Goal: Task Accomplishment & Management: Complete application form

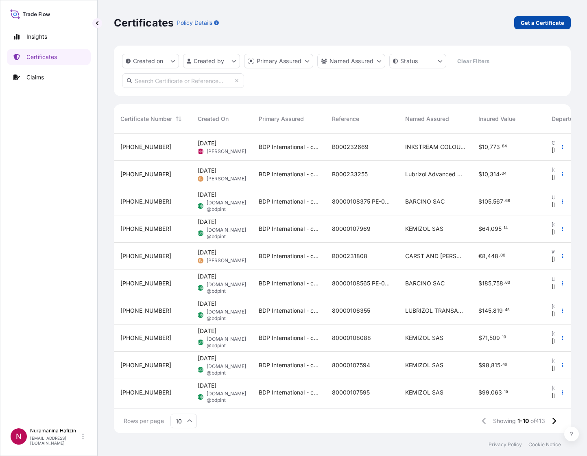
click at [537, 23] on p "Get a Certificate" at bounding box center [543, 23] width 44 height 8
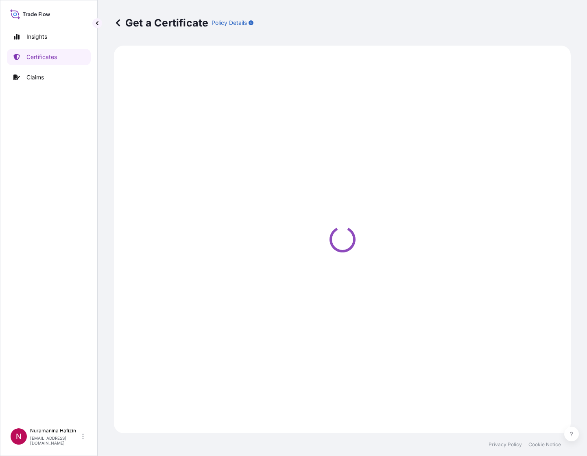
select select "Barge"
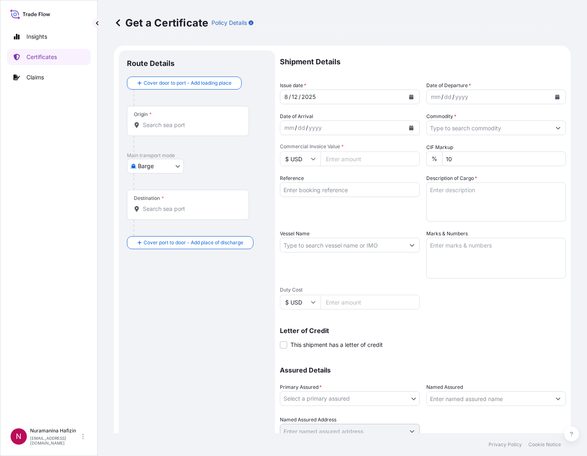
click at [551, 97] on button "Calendar" at bounding box center [557, 96] width 13 height 13
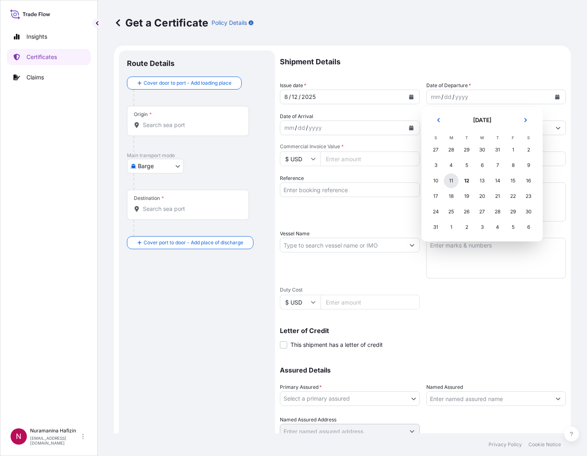
click at [444, 181] on div "11" at bounding box center [451, 180] width 15 height 15
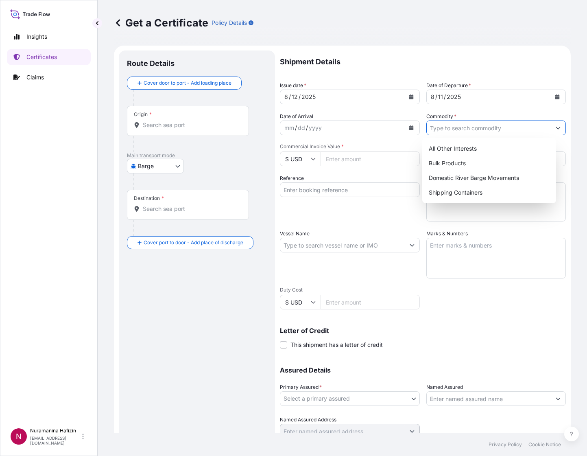
click at [449, 129] on input "Commodity *" at bounding box center [489, 127] width 125 height 15
click at [455, 193] on div "Shipping Containers" at bounding box center [489, 192] width 127 height 15
type input "Shipping Containers"
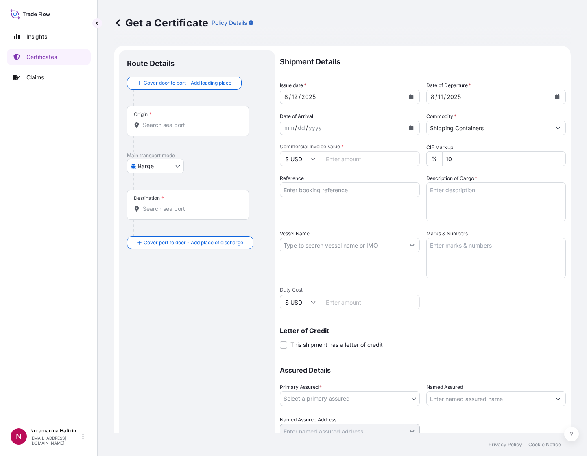
click at [341, 159] on input "Commercial Invoice Value *" at bounding box center [370, 158] width 99 height 15
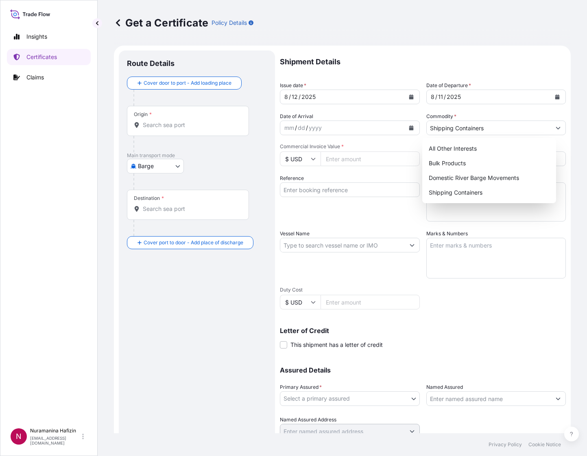
paste input "345960.00"
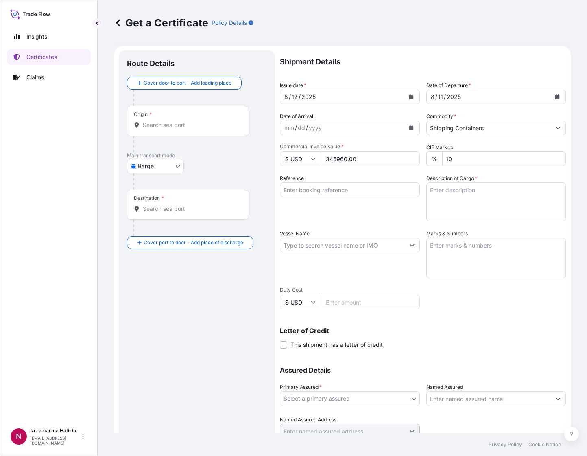
type input "345960.00"
click at [477, 185] on textarea "Description of Cargo *" at bounding box center [496, 201] width 140 height 39
click at [320, 184] on input "Reference" at bounding box center [350, 189] width 140 height 15
paste input "B000232673"
type input "B000232673"
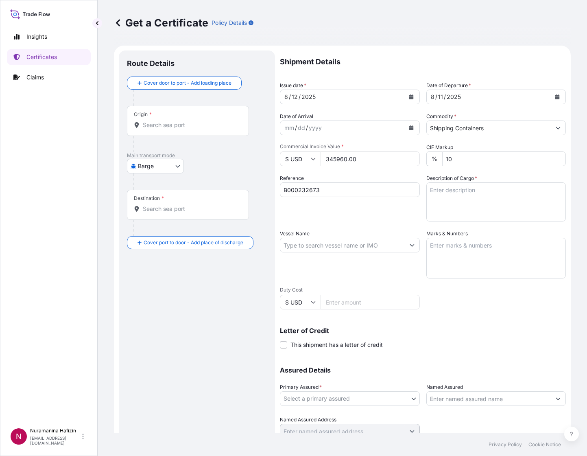
click at [311, 247] on input "Vessel Name" at bounding box center [342, 245] width 125 height 15
paste input "MSC [PERSON_NAME]"
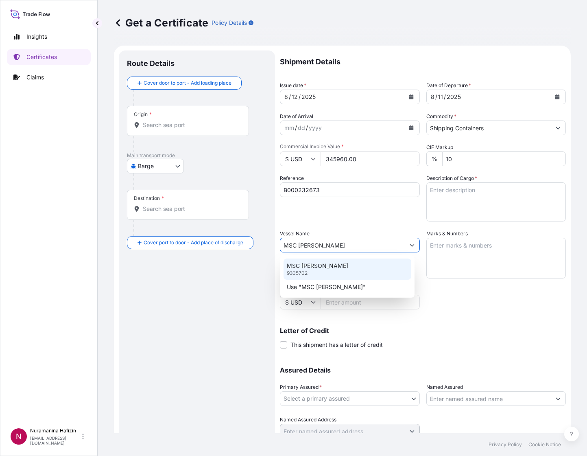
click at [336, 266] on div "MSC [PERSON_NAME] 9305702" at bounding box center [347, 268] width 127 height 21
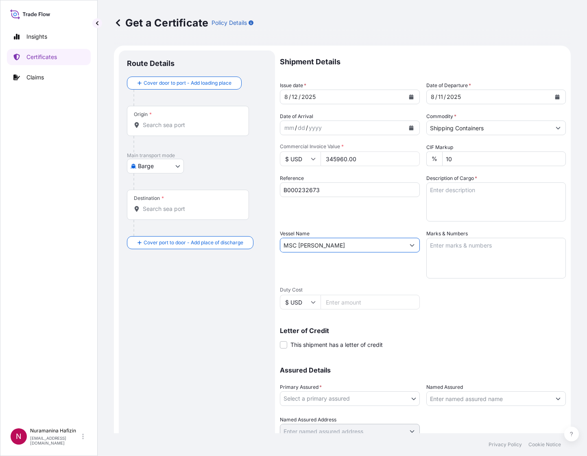
type input "MSC [PERSON_NAME]"
click at [483, 190] on textarea "Description of Cargo *" at bounding box center [496, 201] width 140 height 39
paste textarea "256 BOX LOADED ONTO 256 PALLETS LOADED INTO 1 40' HIGH CUBE CONTAINER CHLORINAT…"
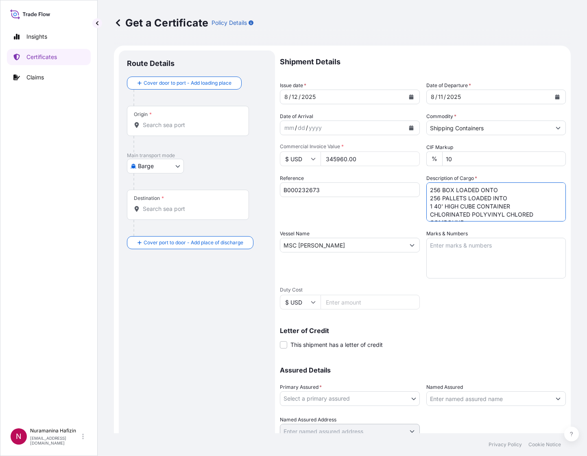
drag, startPoint x: 463, startPoint y: 214, endPoint x: 459, endPoint y: 207, distance: 7.8
click at [414, 163] on div "Shipment Details Issue date * [DATE] Date of Departure * [DATE] Date of Arrival…" at bounding box center [423, 244] width 286 height 388
click at [453, 206] on textarea "256 BOX LOADED ONTO 256 PALLETS LOADED INTO 1 40' HIGH CUBE CONTAINER CHLORINAT…" at bounding box center [496, 201] width 140 height 39
click at [446, 214] on textarea "256 BOX LOADED ONTO 256 PALLETS LOADED INTO 1 40' HIGH CUBE CONTAINER CHLORINAT…" at bounding box center [496, 201] width 140 height 39
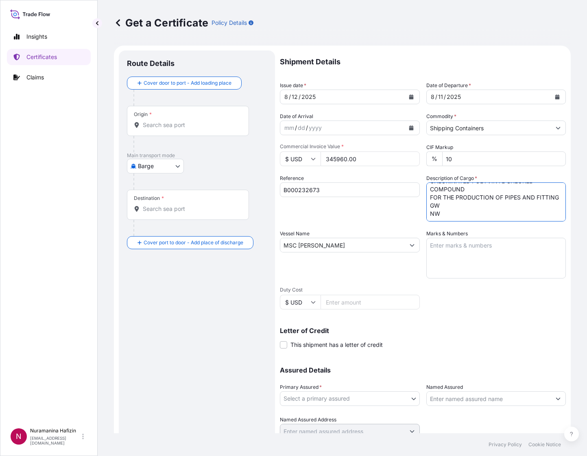
click at [446, 214] on textarea "256 BOX LOADED ONTO 256 PALLETS LOADED INTO 1 40' HIGH CUBE CONTAINER CHLORINAT…" at bounding box center [496, 201] width 140 height 39
click at [448, 213] on textarea "256 BOX LOADED ONTO 256 PALLETS LOADED INTO 1 40' HIGH CUBE CONTAINER CHLORINAT…" at bounding box center [496, 201] width 140 height 39
drag, startPoint x: 450, startPoint y: 215, endPoint x: 403, endPoint y: 126, distance: 100.9
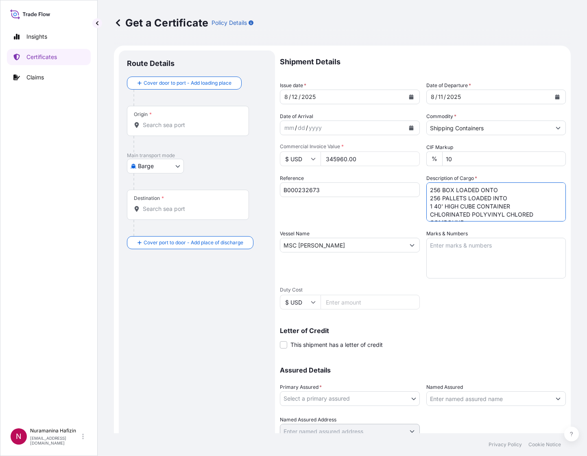
click at [403, 126] on div "Shipment Details Issue date * [DATE] Date of Departure * [DATE] Date of Arrival…" at bounding box center [423, 244] width 286 height 388
paste textarea "199584.00 KG NW 189600.00 KG"
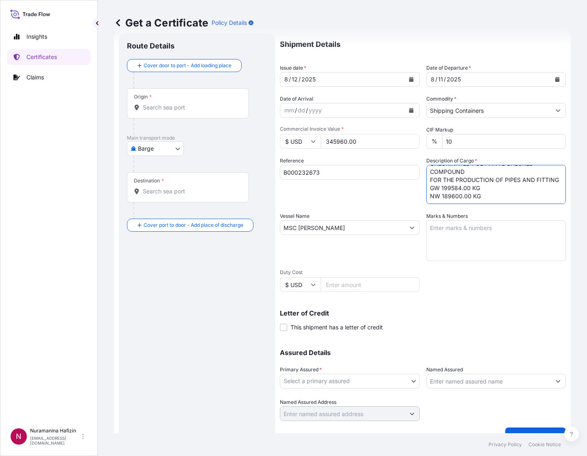
scroll to position [32, 0]
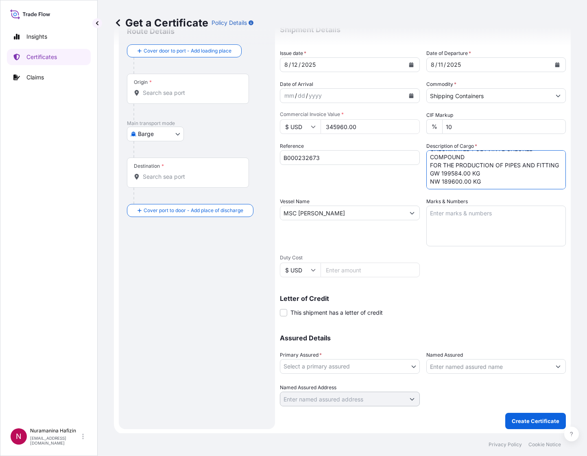
type textarea "256 BOX LOADED ONTO 256 PALLETS LOADED INTO 1 40' HIGH CUBE CONTAINER CHLORINAT…"
click at [374, 365] on body "Insights Certificates Claims N Nuramanina Hafizin [EMAIL_ADDRESS][DOMAIN_NAME] …" at bounding box center [293, 228] width 587 height 456
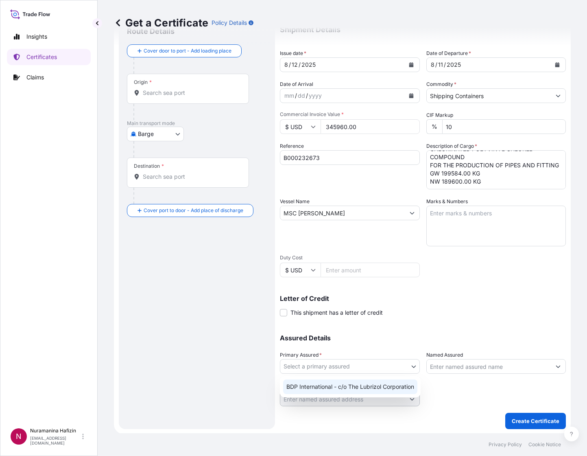
click at [345, 387] on div "BDP International - c/o The Lubrizol Corporation" at bounding box center [350, 386] width 134 height 15
select select "31972"
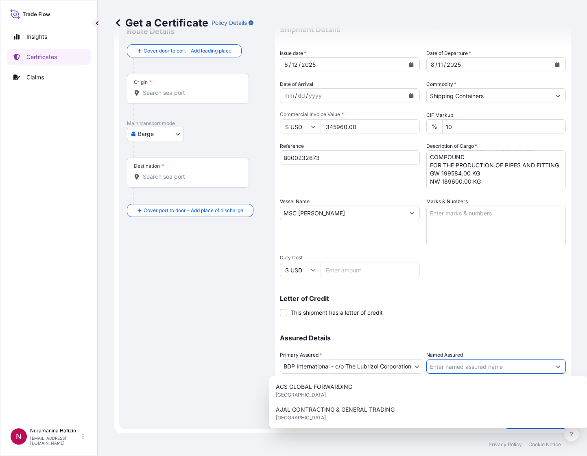
click at [478, 361] on input "Named Assured" at bounding box center [489, 366] width 125 height 15
paste input "NEW PRODUCTS INDUSTRIES CO LTD"
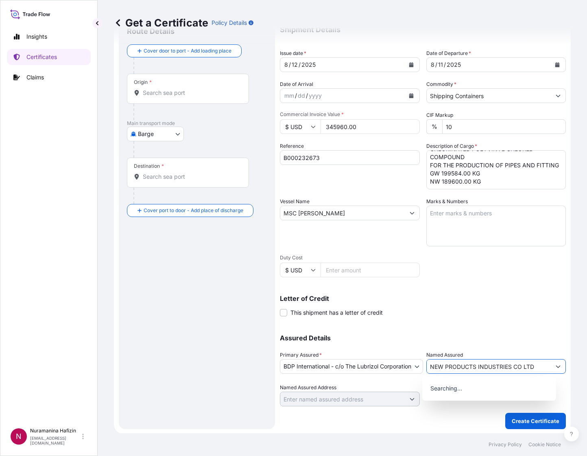
type input "NEW PRODUCTS INDUSTRIES CO LTD"
click at [174, 132] on body "15 options available. 0 options available. Insights Certificates Claims N Nuram…" at bounding box center [293, 228] width 587 height 456
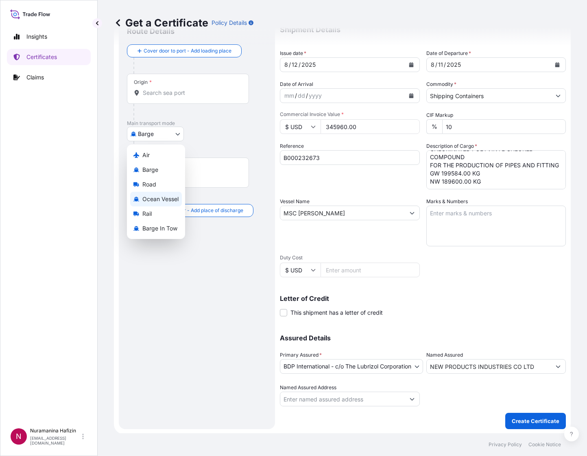
click at [159, 200] on span "Ocean Vessel" at bounding box center [160, 199] width 36 height 8
select select "Ocean Vessel"
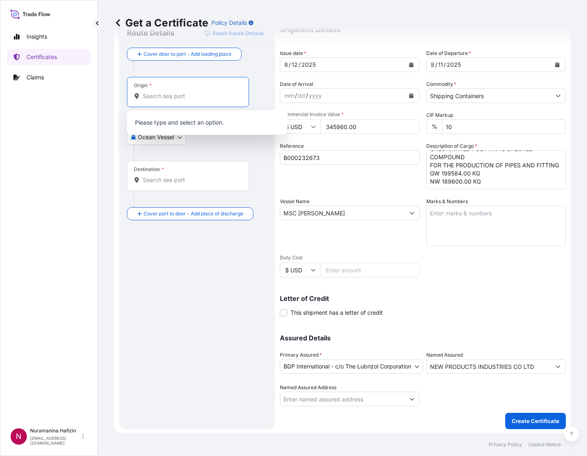
click at [176, 93] on input "Origin *" at bounding box center [191, 96] width 96 height 8
paste input "MEERHOUT"
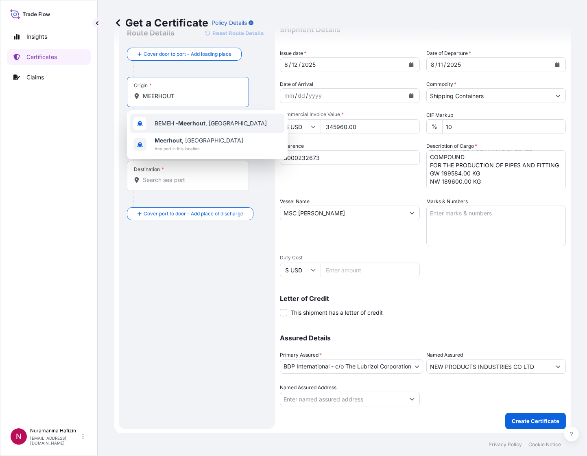
click at [189, 119] on span "BEMEH - [GEOGRAPHIC_DATA] , [GEOGRAPHIC_DATA]" at bounding box center [211, 123] width 112 height 8
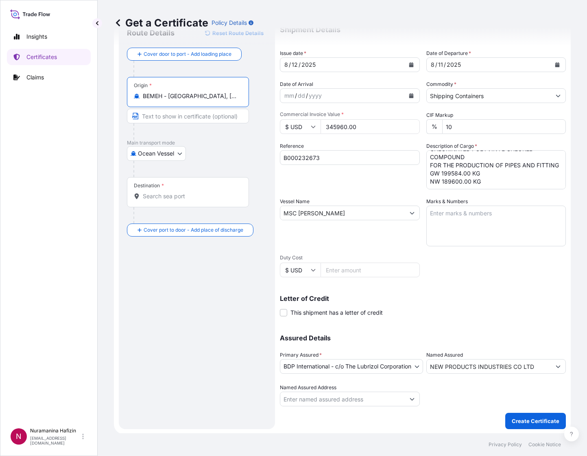
type input "BEMEH - [GEOGRAPHIC_DATA], [GEOGRAPHIC_DATA]"
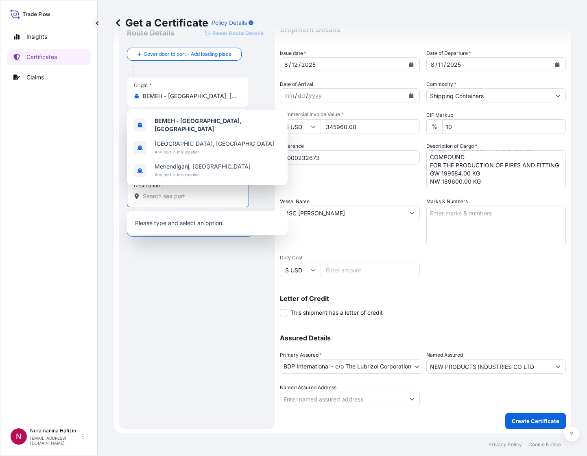
click at [209, 197] on input "Destination *" at bounding box center [191, 196] width 96 height 8
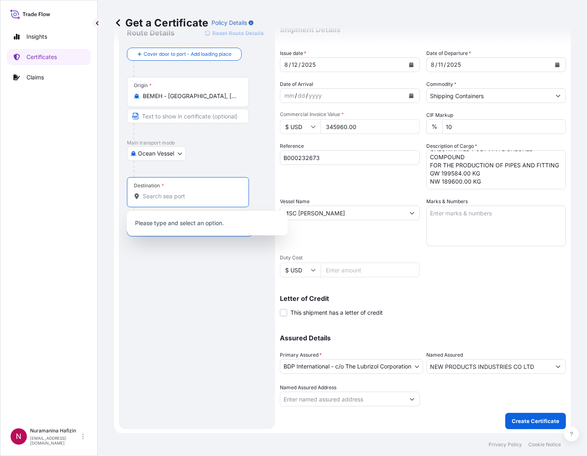
paste input "MEERHOUT"
type input "MEERHOUT"
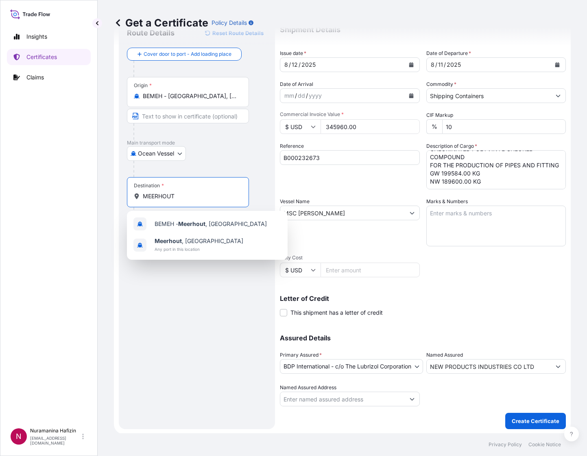
drag, startPoint x: 181, startPoint y: 197, endPoint x: 3, endPoint y: 186, distance: 178.1
click at [3, 186] on div "Insights Certificates Claims N Nuramanina Hafizin [EMAIL_ADDRESS][DOMAIN_NAME] …" at bounding box center [293, 228] width 587 height 456
paste input "Destination"
drag, startPoint x: 168, startPoint y: 198, endPoint x: 3, endPoint y: 177, distance: 166.1
click at [3, 177] on div "Insights Certificates Claims N Nuramanina Hafizin [EMAIL_ADDRESS][DOMAIN_NAME] …" at bounding box center [293, 228] width 587 height 456
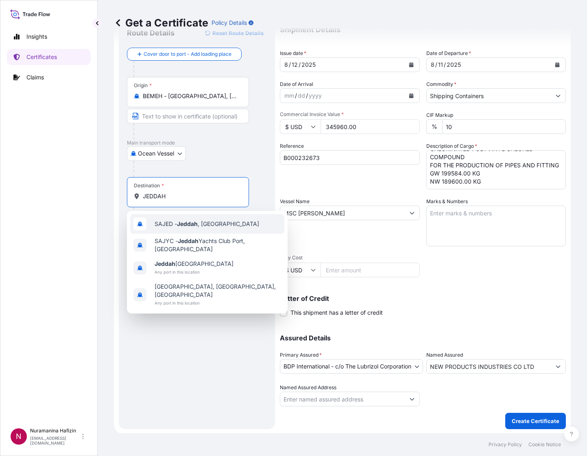
click at [187, 228] on div "SAJED - [GEOGRAPHIC_DATA] , [GEOGRAPHIC_DATA]" at bounding box center [207, 224] width 154 height 20
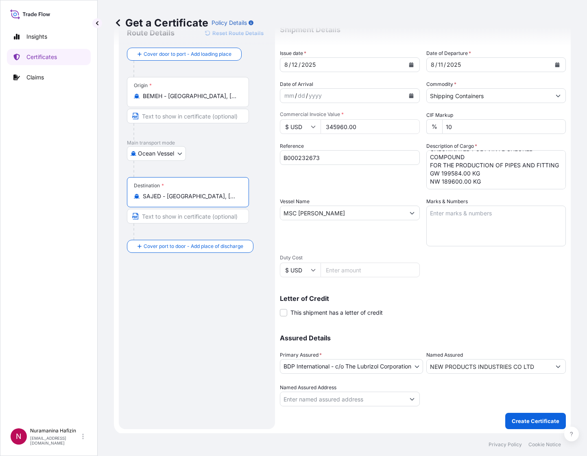
scroll to position [0, 0]
type input "SAJED - [GEOGRAPHIC_DATA], [GEOGRAPHIC_DATA]"
click at [523, 415] on button "Create Certificate" at bounding box center [535, 421] width 61 height 16
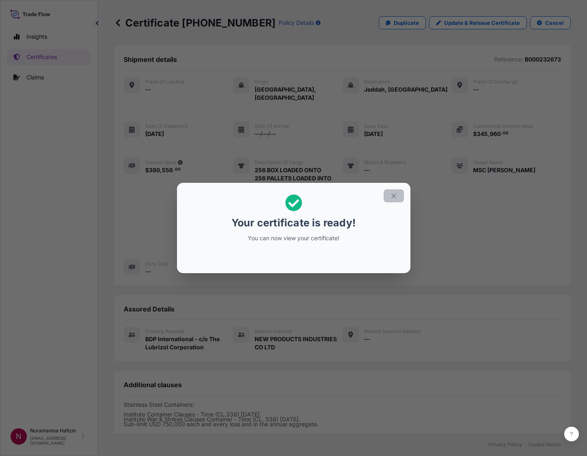
click at [391, 194] on icon "button" at bounding box center [393, 195] width 7 height 7
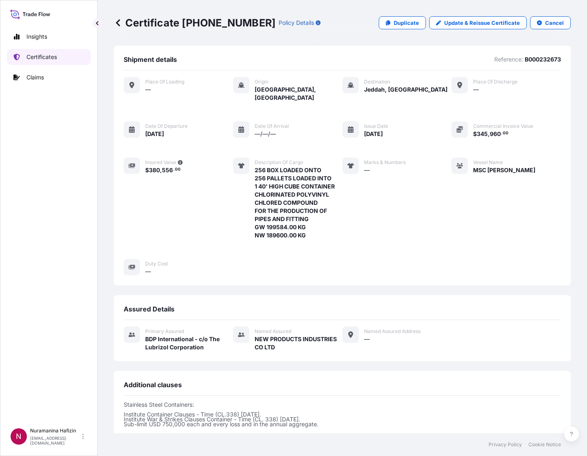
click at [64, 58] on link "Certificates" at bounding box center [49, 57] width 84 height 16
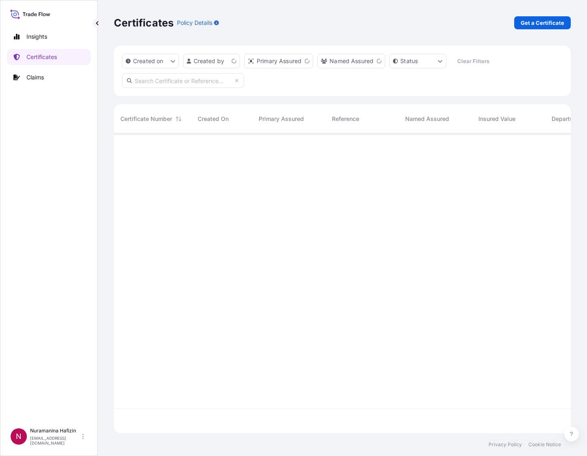
scroll to position [295, 447]
click at [188, 81] on input "text" at bounding box center [183, 80] width 122 height 15
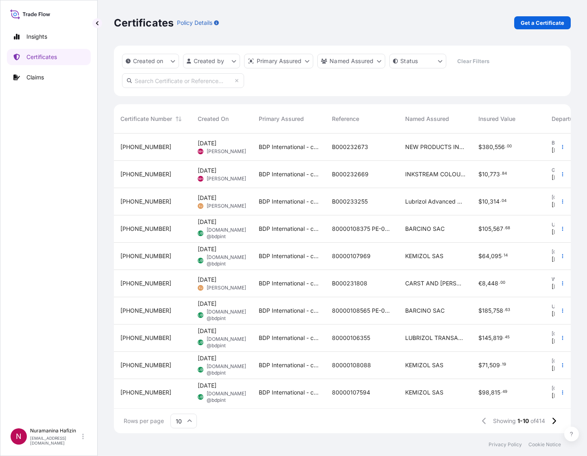
paste input "B000232673"
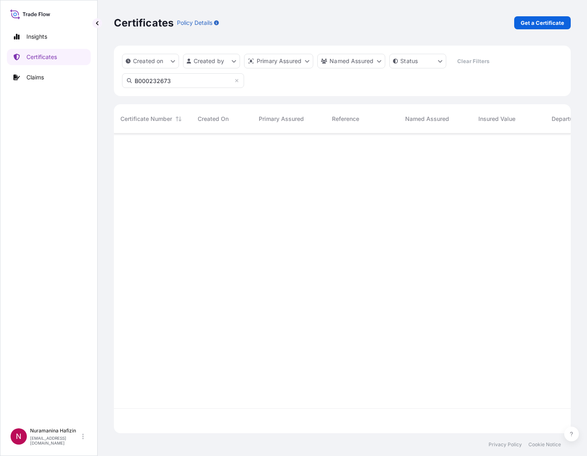
type input "B000232673"
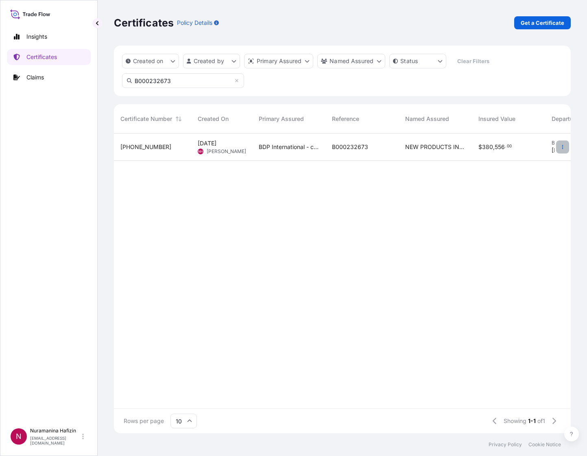
click at [561, 146] on icon "button" at bounding box center [562, 146] width 5 height 5
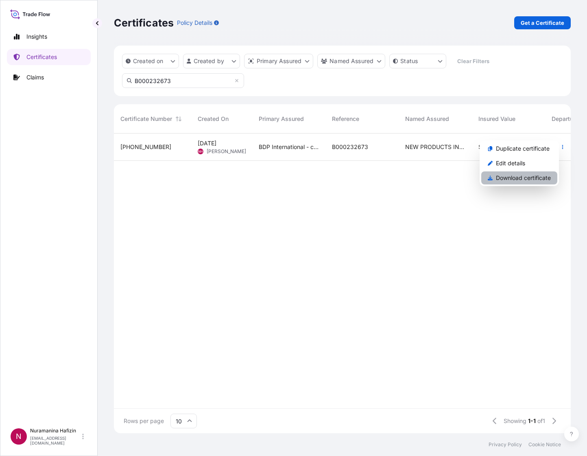
click at [519, 177] on p "Download certificate" at bounding box center [523, 178] width 55 height 8
